Goal: Task Accomplishment & Management: Manage account settings

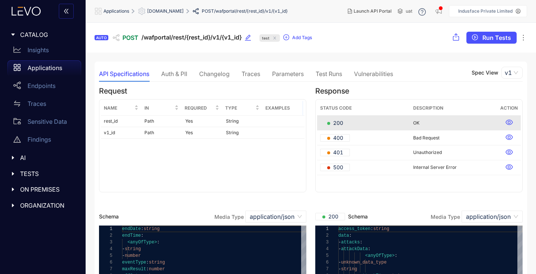
click at [20, 160] on span "AI" at bounding box center [47, 157] width 55 height 7
click at [22, 157] on span "AI" at bounding box center [47, 157] width 55 height 7
click at [36, 173] on p "MCP" at bounding box center [34, 173] width 13 height 7
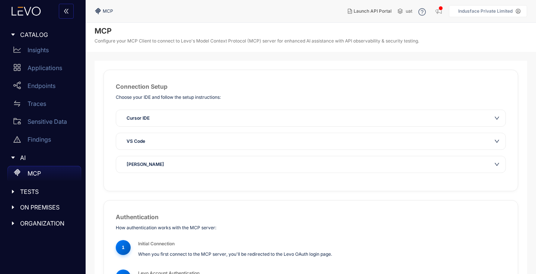
click at [498, 118] on icon "down" at bounding box center [497, 117] width 5 height 5
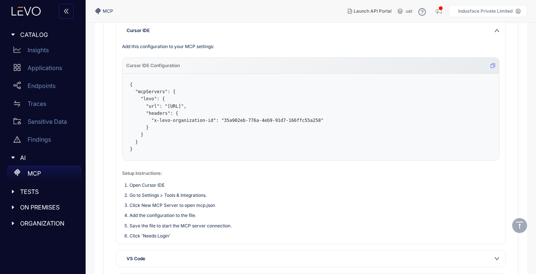
scroll to position [87, 0]
click at [362, 12] on span "Launch API Portal" at bounding box center [373, 11] width 38 height 5
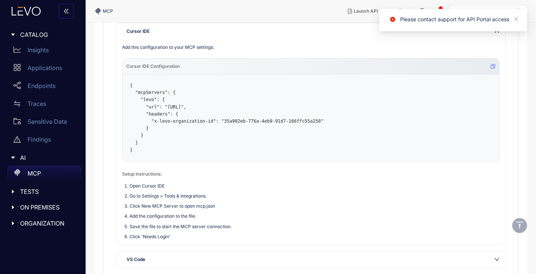
click at [354, 37] on div "Cursor IDE" at bounding box center [311, 31] width 390 height 16
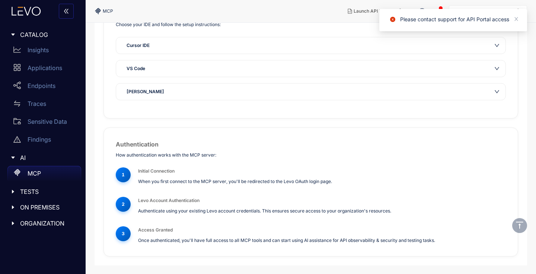
click at [354, 37] on div "Cursor IDE" at bounding box center [311, 45] width 390 height 16
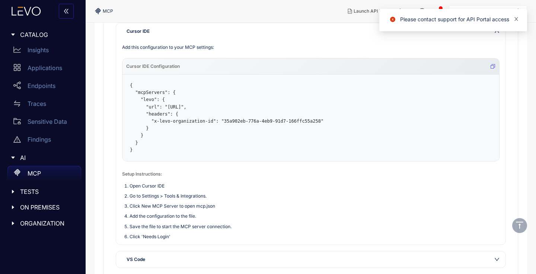
click at [518, 19] on icon "close" at bounding box center [516, 18] width 5 height 5
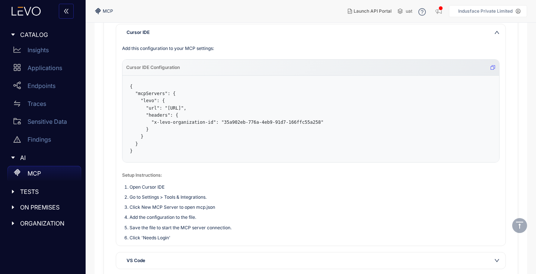
scroll to position [83, 0]
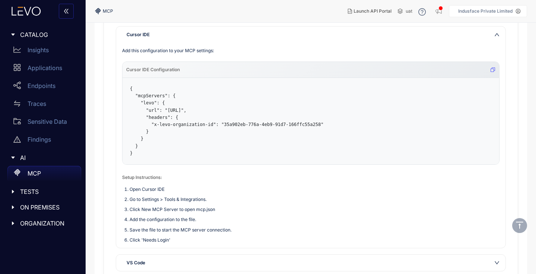
click at [496, 34] on icon "down" at bounding box center [497, 34] width 5 height 5
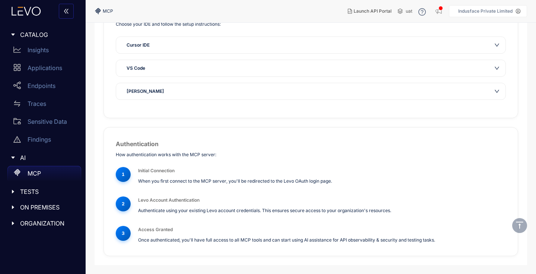
scroll to position [73, 0]
click at [497, 64] on div "VS Code" at bounding box center [311, 68] width 390 height 16
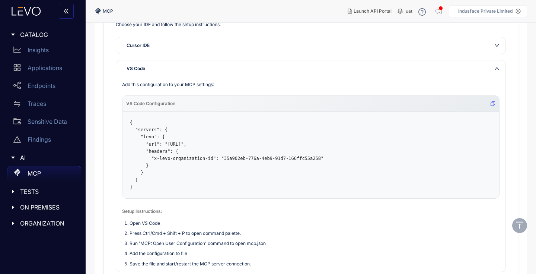
click at [498, 67] on icon "down" at bounding box center [497, 68] width 5 height 5
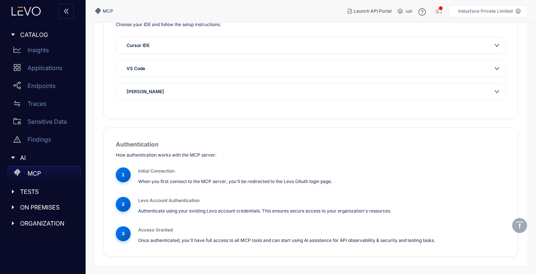
click at [497, 90] on icon "down" at bounding box center [497, 91] width 5 height 5
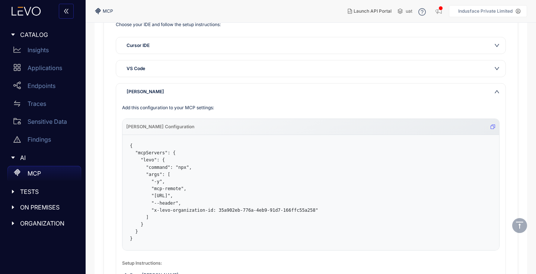
click at [497, 90] on icon "down" at bounding box center [497, 91] width 4 height 3
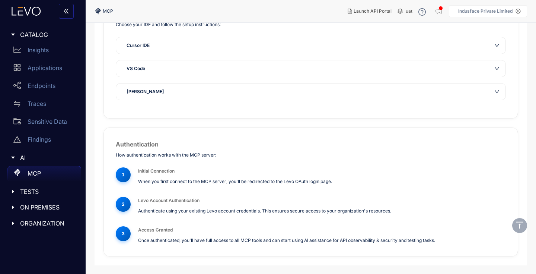
click at [13, 190] on icon "caret-right" at bounding box center [12, 191] width 5 height 5
click at [38, 203] on div "Test Runs" at bounding box center [44, 206] width 74 height 15
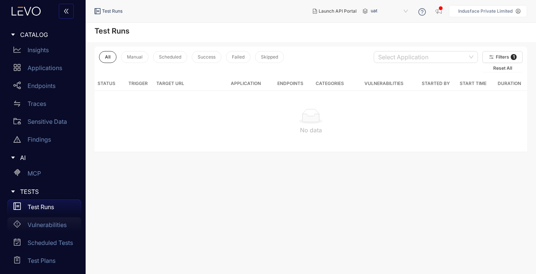
click at [50, 225] on p "Vulnerabilities" at bounding box center [47, 224] width 39 height 7
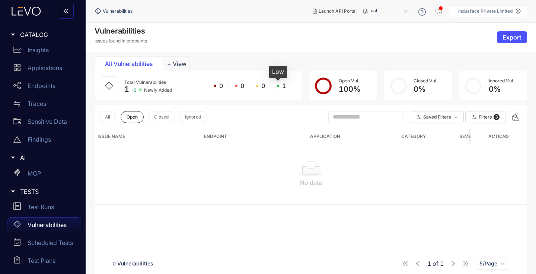
click at [279, 86] on span at bounding box center [278, 86] width 2 height 2
click at [487, 116] on span "Filters" at bounding box center [485, 116] width 13 height 5
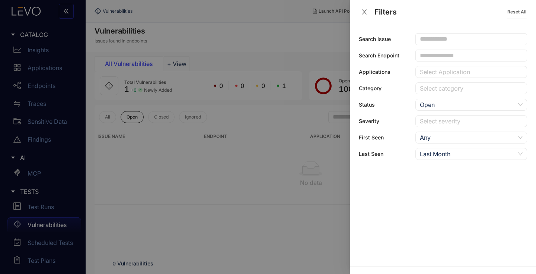
click at [365, 11] on icon "close" at bounding box center [364, 12] width 7 height 7
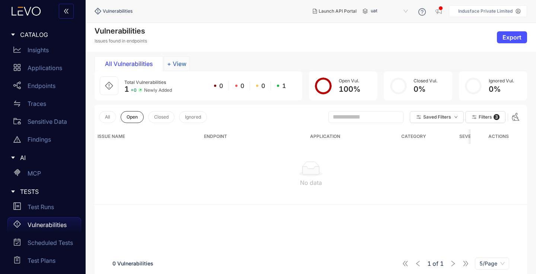
click at [176, 64] on button "+ View" at bounding box center [177, 63] width 26 height 15
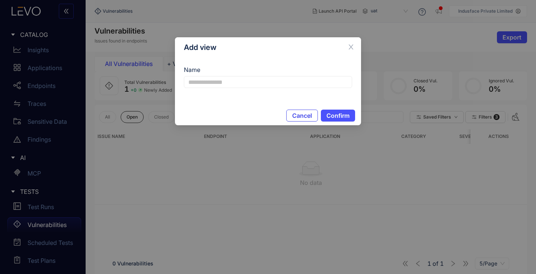
click at [305, 117] on span "Cancel" at bounding box center [302, 115] width 20 height 7
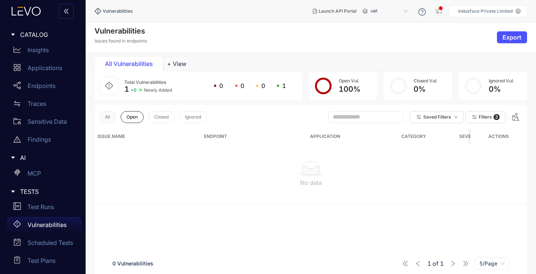
click at [108, 121] on button "All" at bounding box center [107, 117] width 17 height 12
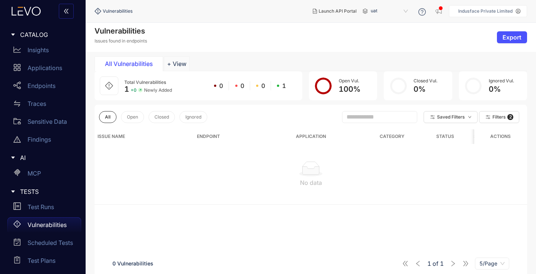
click at [285, 86] on span "1" at bounding box center [284, 85] width 4 height 7
drag, startPoint x: 285, startPoint y: 86, endPoint x: 268, endPoint y: 86, distance: 16.8
click at [268, 86] on div "0 0 0 1" at bounding box center [250, 85] width 84 height 7
click at [268, 86] on div "0" at bounding box center [260, 85] width 21 height 7
click at [48, 243] on p "Scheduled Tests" at bounding box center [50, 242] width 45 height 7
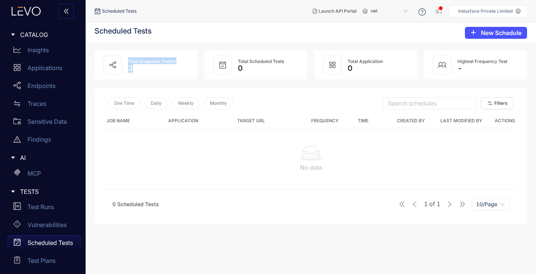
drag, startPoint x: 127, startPoint y: 62, endPoint x: 136, endPoint y: 73, distance: 13.5
click at [136, 73] on article "Total Endpoints Tested 3" at bounding box center [146, 64] width 103 height 29
click at [127, 96] on div "One Time Daily Weekly Monthly Search schedules Filters" at bounding box center [311, 103] width 415 height 21
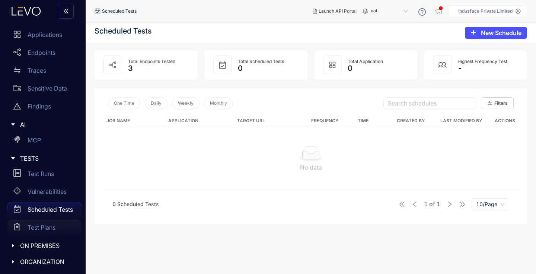
click at [47, 226] on p "Test Plans" at bounding box center [42, 227] width 28 height 7
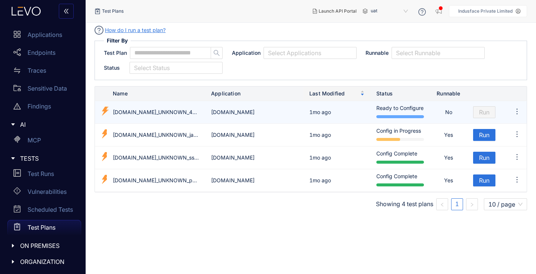
click at [131, 112] on td "[DOMAIN_NAME]_UNKNOWN_4d9rbdv" at bounding box center [156, 112] width 98 height 23
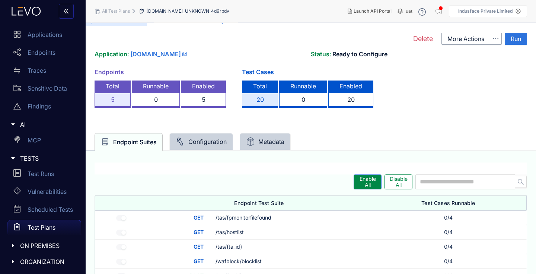
scroll to position [42, 0]
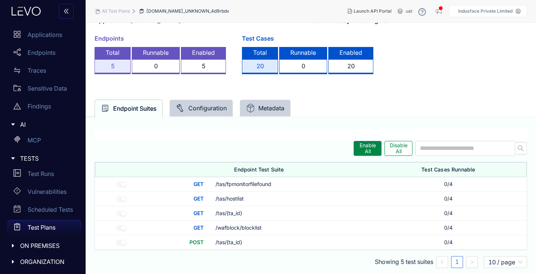
click at [198, 116] on div "Configuration" at bounding box center [201, 107] width 64 height 17
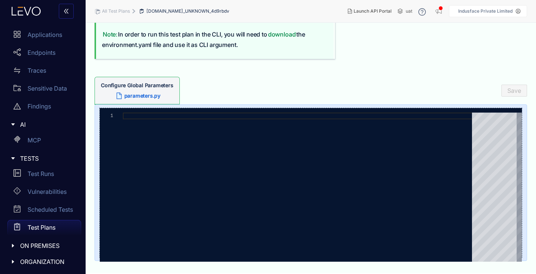
scroll to position [0, 0]
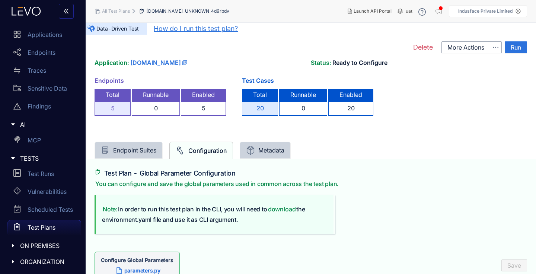
click at [260, 147] on div "Metadata" at bounding box center [265, 150] width 38 height 9
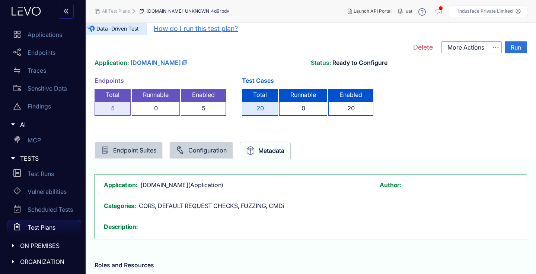
click at [19, 259] on div at bounding box center [15, 261] width 10 height 7
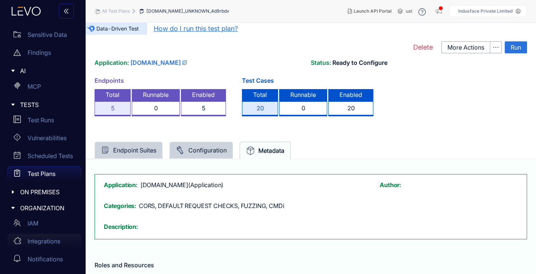
click at [34, 237] on div "Integrations" at bounding box center [44, 240] width 74 height 15
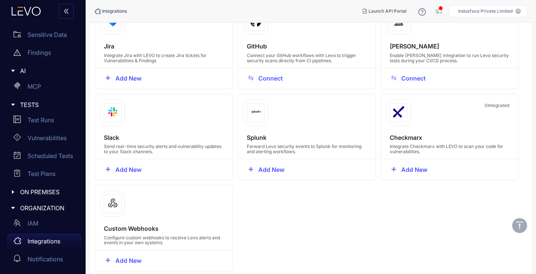
scroll to position [65, 0]
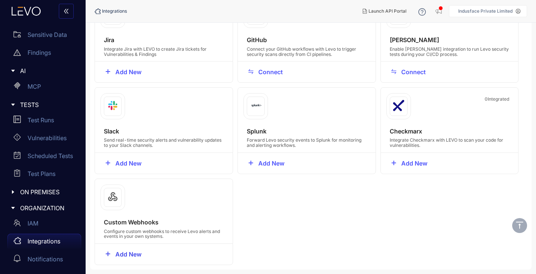
click at [130, 255] on span "Add New" at bounding box center [128, 254] width 26 height 7
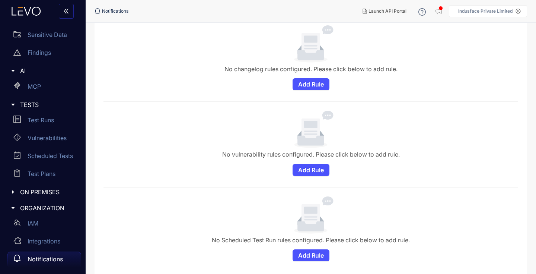
scroll to position [64, 0]
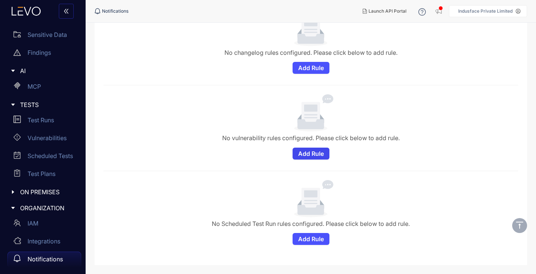
click at [303, 151] on span "Add Rule" at bounding box center [311, 153] width 26 height 7
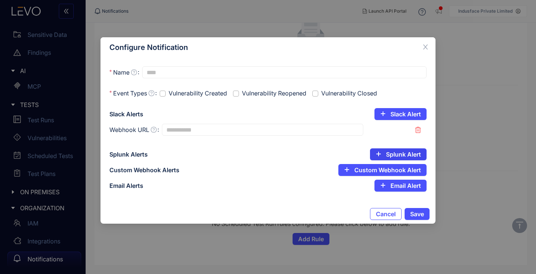
click at [379, 153] on icon "plus" at bounding box center [379, 154] width 6 height 6
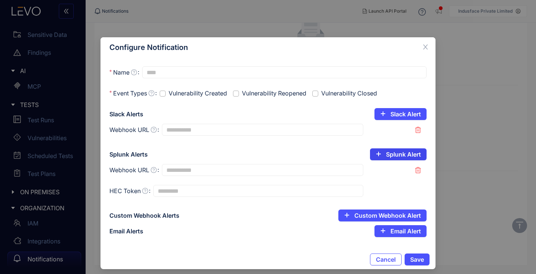
click at [378, 153] on icon "plus" at bounding box center [378, 153] width 4 height 0
click at [418, 170] on icon "button" at bounding box center [418, 170] width 6 height 6
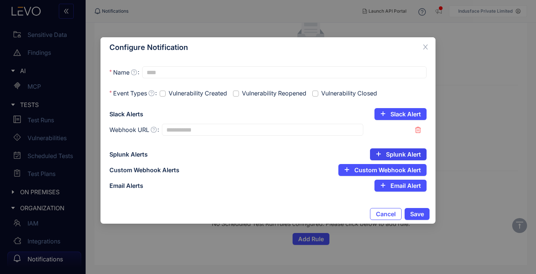
click at [404, 155] on span "Splunk Alert" at bounding box center [403, 154] width 35 height 7
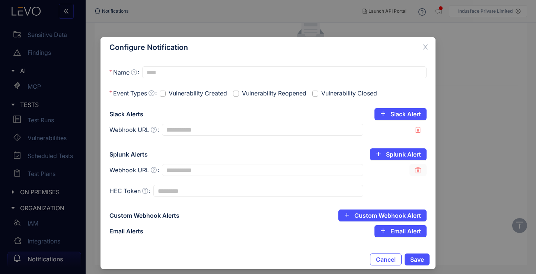
click at [418, 171] on icon "button" at bounding box center [418, 170] width 6 height 6
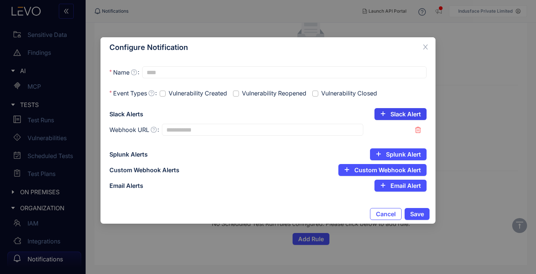
click at [397, 114] on span "Slack Alert" at bounding box center [406, 114] width 31 height 7
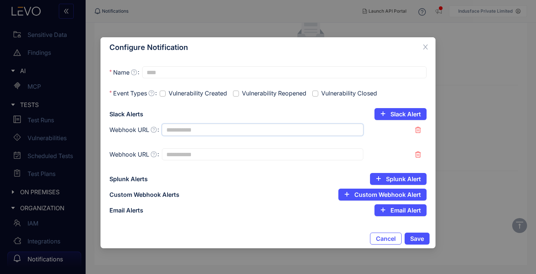
click at [336, 127] on input "Webhook URL" at bounding box center [262, 130] width 201 height 12
click at [324, 150] on input "Webhook URL" at bounding box center [262, 154] width 201 height 12
click at [418, 154] on icon "button" at bounding box center [418, 154] width 6 height 6
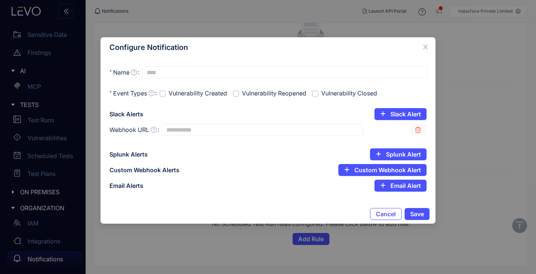
click at [419, 131] on icon "button" at bounding box center [418, 130] width 6 height 6
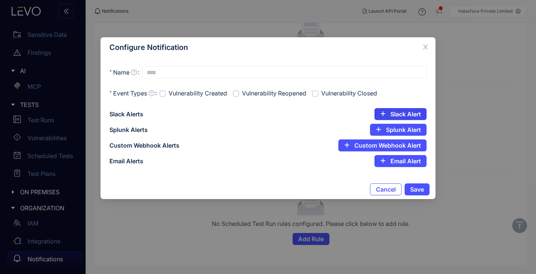
click at [401, 115] on span "Slack Alert" at bounding box center [406, 114] width 31 height 7
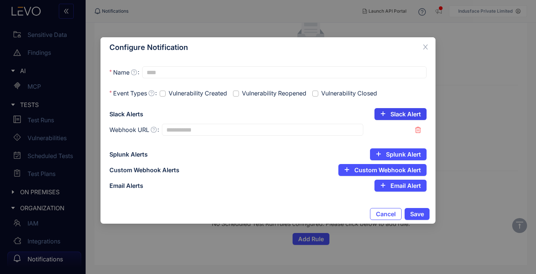
click at [401, 115] on span "Slack Alert" at bounding box center [406, 114] width 31 height 7
click at [419, 135] on button "button" at bounding box center [418, 130] width 17 height 12
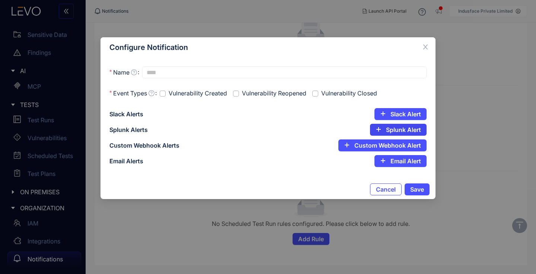
click at [397, 131] on span "Splunk Alert" at bounding box center [403, 129] width 35 height 7
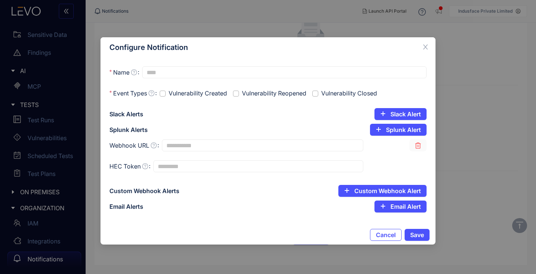
click at [419, 144] on icon "button" at bounding box center [418, 145] width 6 height 6
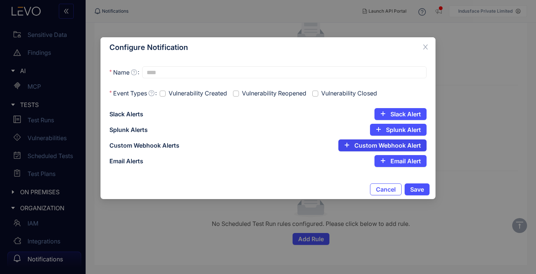
click at [414, 145] on span "Custom Webhook Alert" at bounding box center [388, 145] width 67 height 7
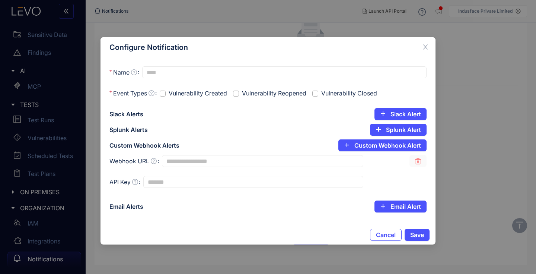
click at [418, 161] on icon "button" at bounding box center [418, 161] width 6 height 6
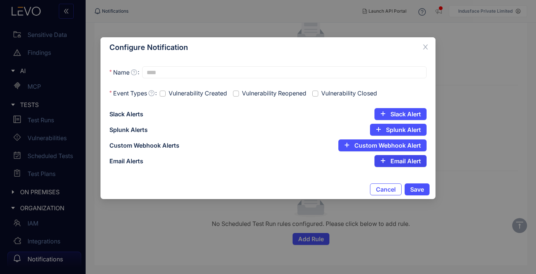
click at [411, 161] on span "Email Alert" at bounding box center [406, 161] width 31 height 7
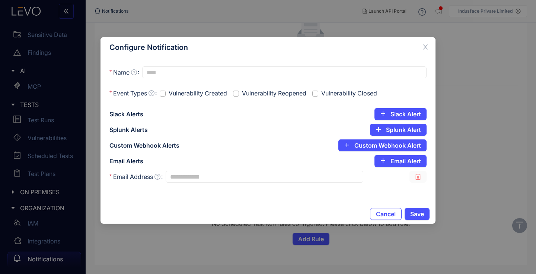
click at [417, 174] on icon "button" at bounding box center [418, 177] width 6 height 6
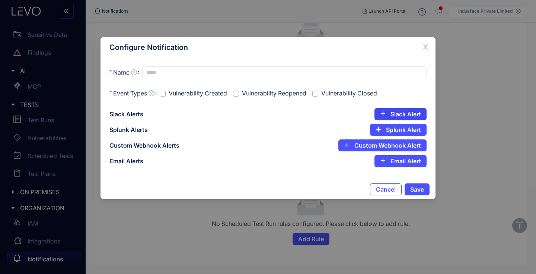
click at [389, 114] on button "Slack Alert" at bounding box center [401, 114] width 52 height 12
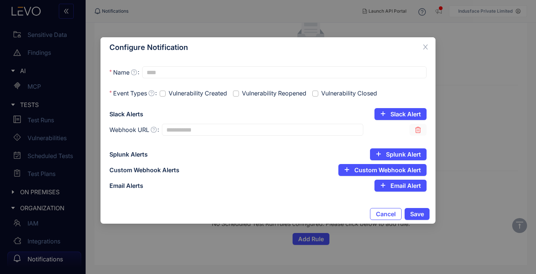
click at [418, 129] on icon "button" at bounding box center [418, 130] width 6 height 6
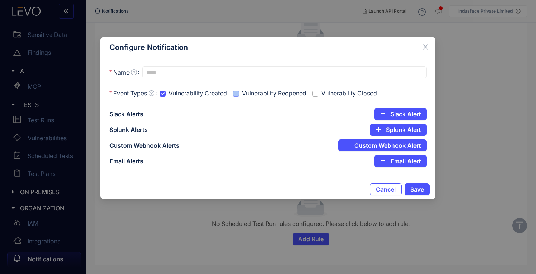
click at [239, 93] on span at bounding box center [236, 93] width 6 height 6
click at [412, 112] on span "Slack Alert" at bounding box center [406, 114] width 31 height 7
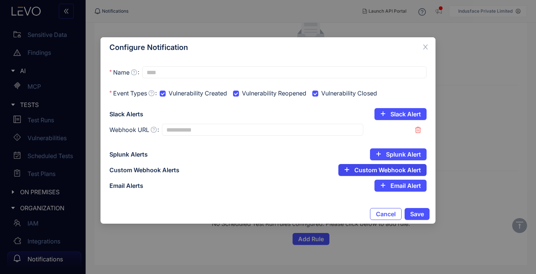
click at [397, 173] on span "Custom Webhook Alert" at bounding box center [388, 169] width 67 height 7
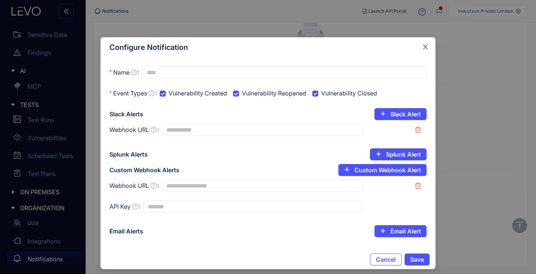
click at [426, 48] on icon "close" at bounding box center [425, 47] width 7 height 7
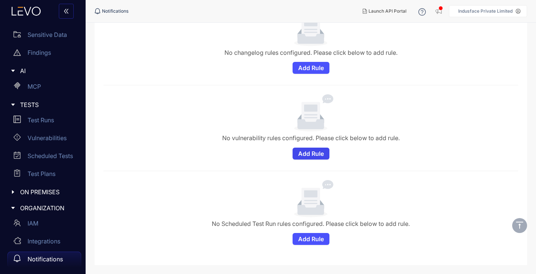
click at [296, 152] on button "Add Rule" at bounding box center [311, 153] width 37 height 12
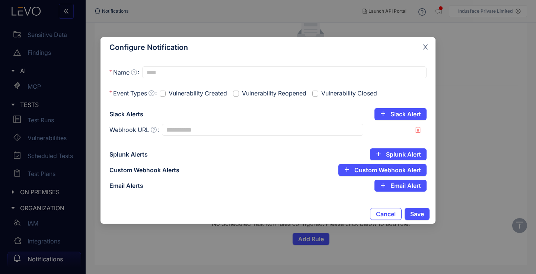
click at [427, 48] on icon "close" at bounding box center [425, 47] width 7 height 7
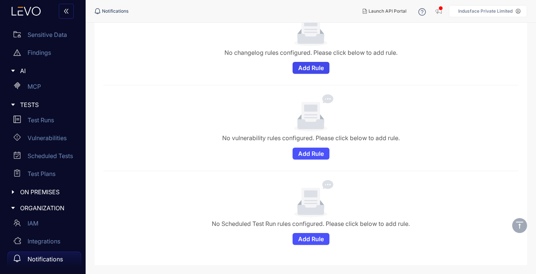
click at [314, 69] on span "Add Rule" at bounding box center [311, 67] width 26 height 7
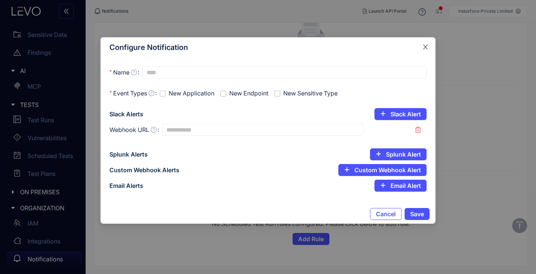
click at [427, 47] on icon "close" at bounding box center [425, 47] width 7 height 7
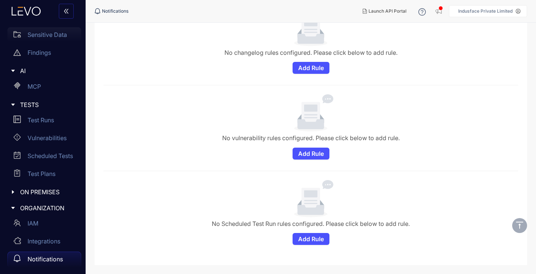
click at [38, 38] on div "Sensitive Data" at bounding box center [44, 34] width 74 height 15
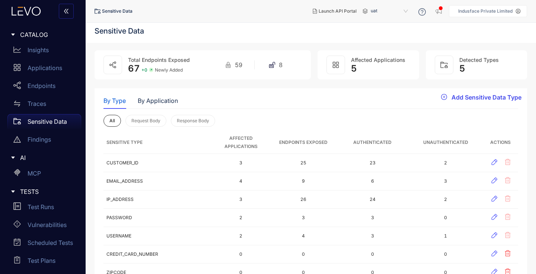
click at [464, 97] on span "Add Sensitive Data Type" at bounding box center [487, 97] width 70 height 7
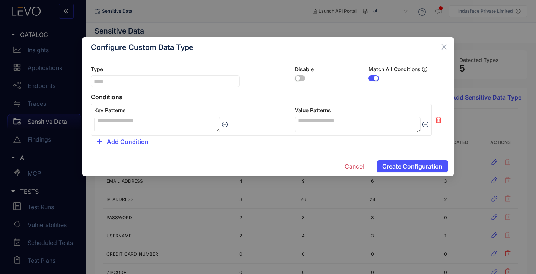
click at [301, 80] on button "button" at bounding box center [300, 78] width 10 height 6
click at [399, 169] on span "Create Configuration" at bounding box center [412, 166] width 60 height 7
click at [189, 121] on textarea at bounding box center [157, 125] width 126 height 16
click at [400, 168] on span "Create Configuration" at bounding box center [412, 166] width 60 height 7
click at [444, 50] on icon "close" at bounding box center [444, 47] width 7 height 7
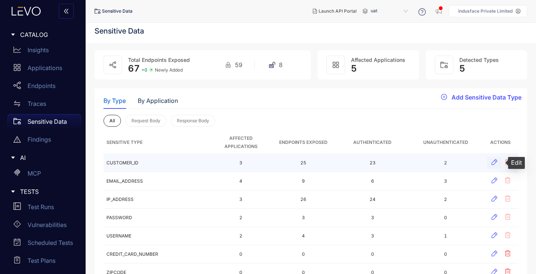
click at [493, 163] on icon "button" at bounding box center [494, 161] width 7 height 7
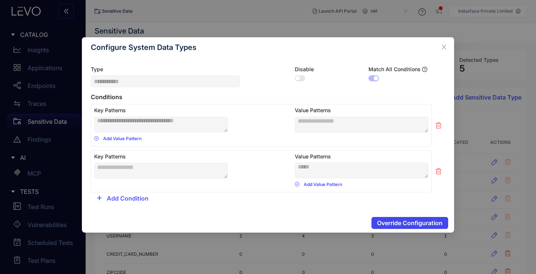
click at [406, 225] on span "Override Configuration" at bounding box center [410, 222] width 66 height 7
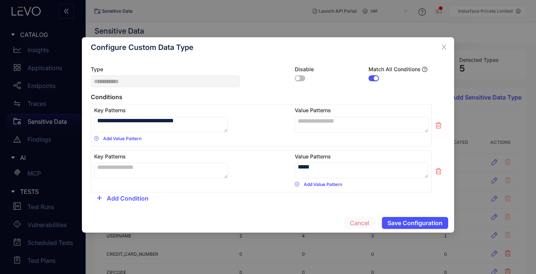
click at [363, 224] on span "Cancel" at bounding box center [359, 222] width 19 height 7
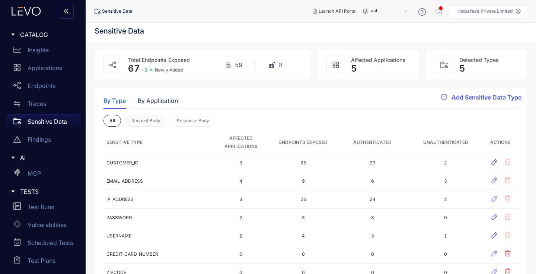
click at [156, 119] on span "Request Body" at bounding box center [145, 120] width 29 height 5
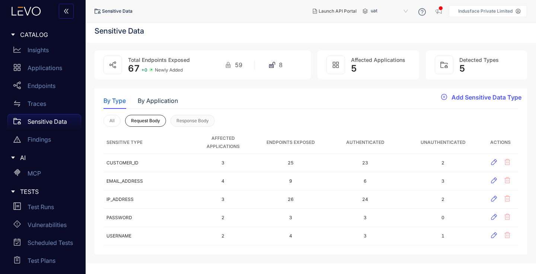
click at [186, 121] on span "Response Body" at bounding box center [193, 120] width 32 height 5
